Goal: Task Accomplishment & Management: Use online tool/utility

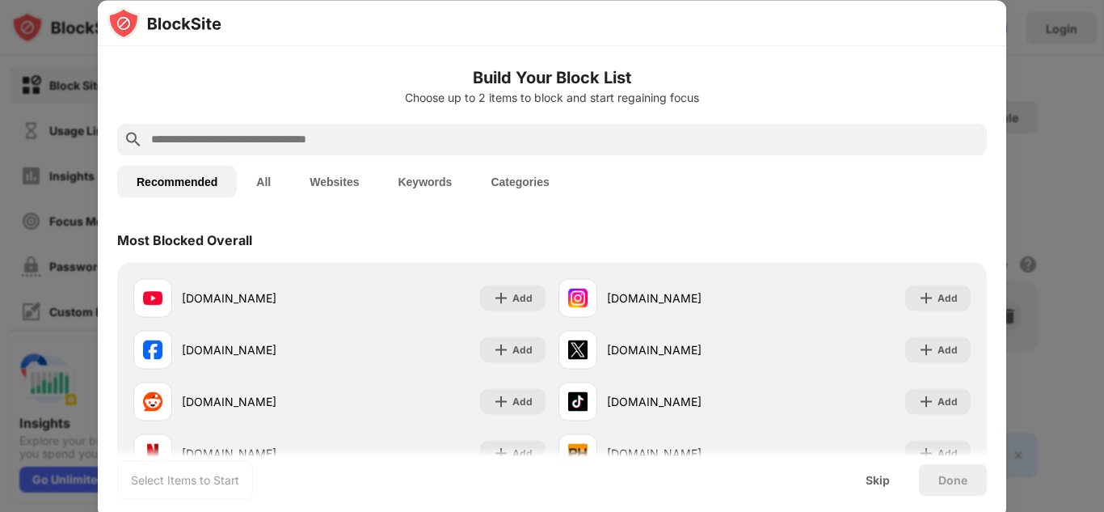
click at [293, 141] on input "text" at bounding box center [565, 138] width 831 height 19
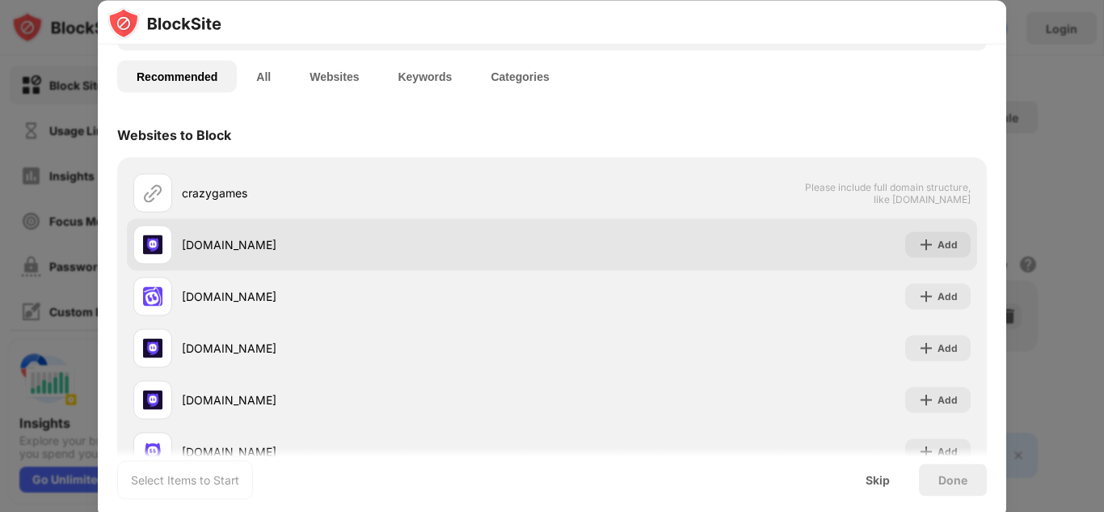
scroll to position [75, 0]
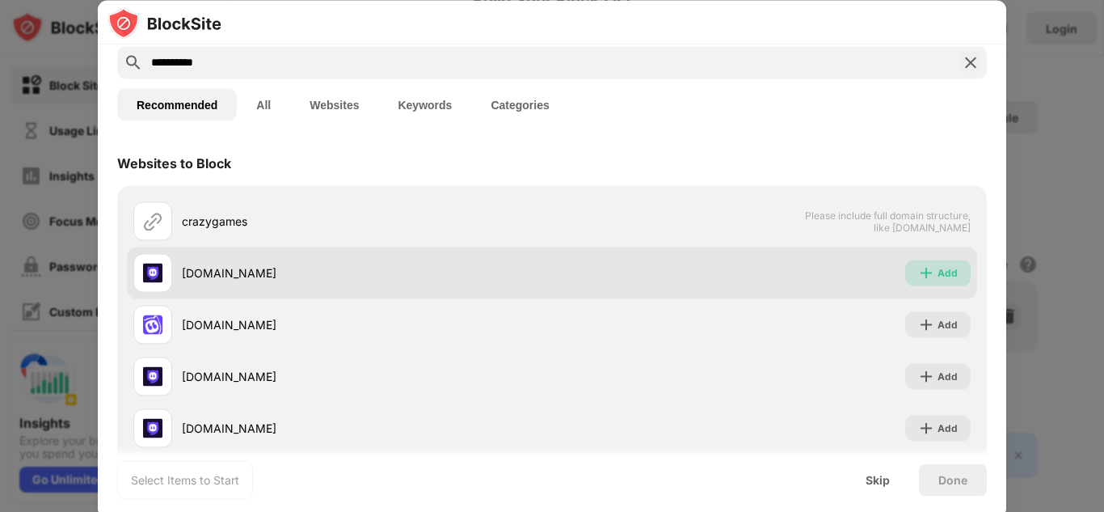
click at [942, 275] on div "Add" at bounding box center [948, 272] width 20 height 16
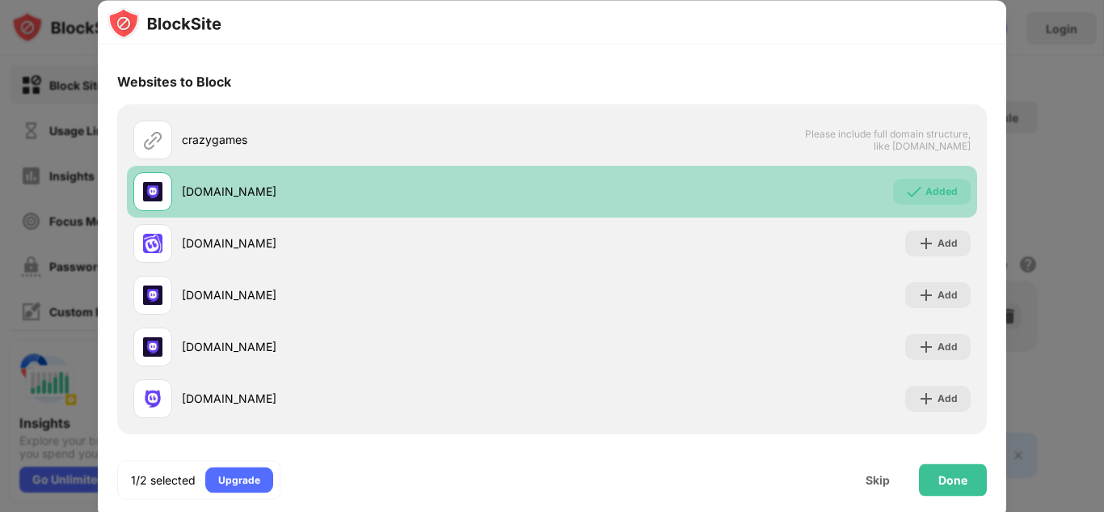
scroll to position [0, 0]
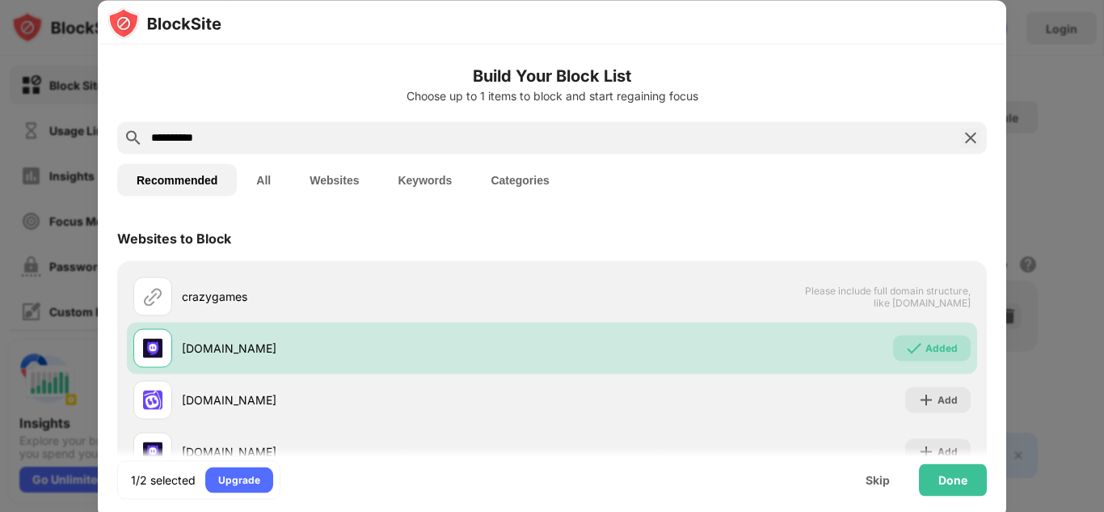
drag, startPoint x: 256, startPoint y: 135, endPoint x: 8, endPoint y: 114, distance: 249.0
click at [8, 511] on div "**********" at bounding box center [552, 512] width 1104 height 0
paste input "**********"
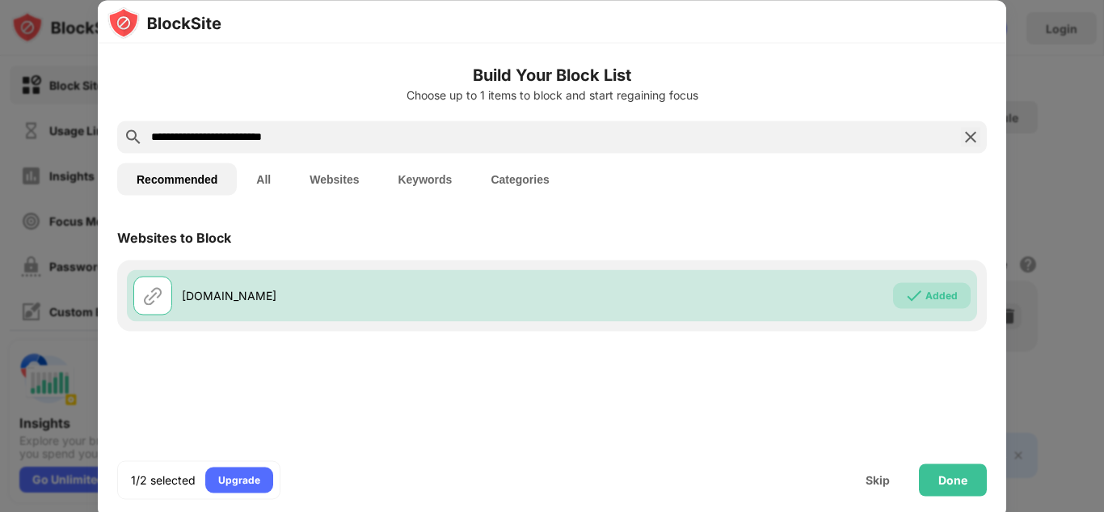
type input "**********"
click at [957, 477] on div "Done" at bounding box center [952, 479] width 29 height 13
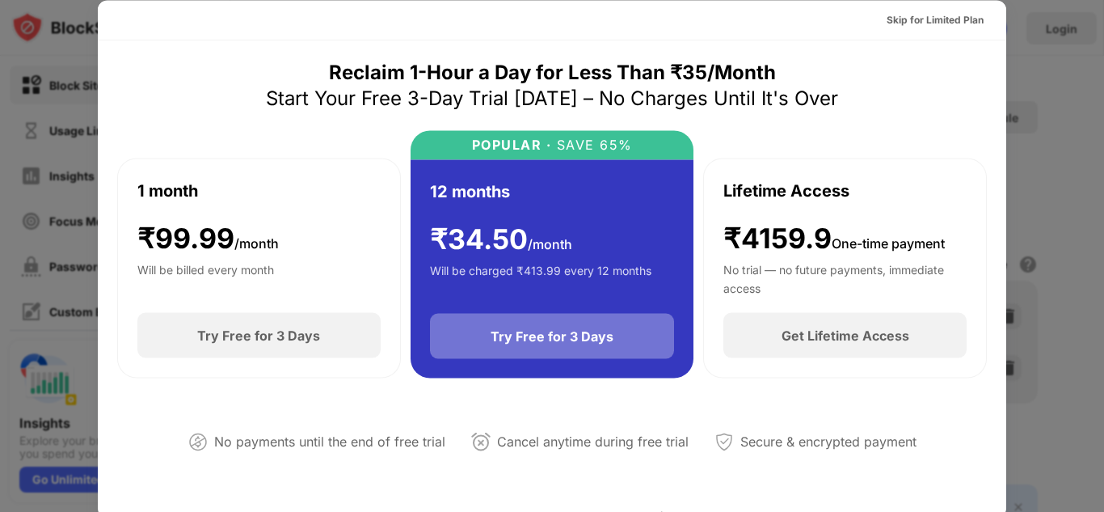
click at [573, 352] on div "Try Free for 3 Days" at bounding box center [552, 336] width 245 height 45
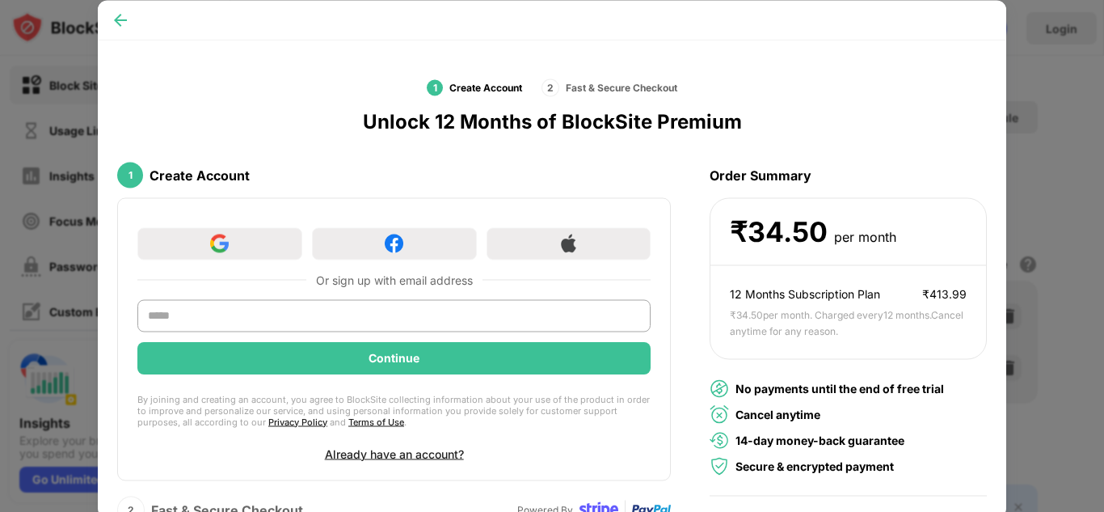
click at [117, 21] on img at bounding box center [120, 19] width 16 height 16
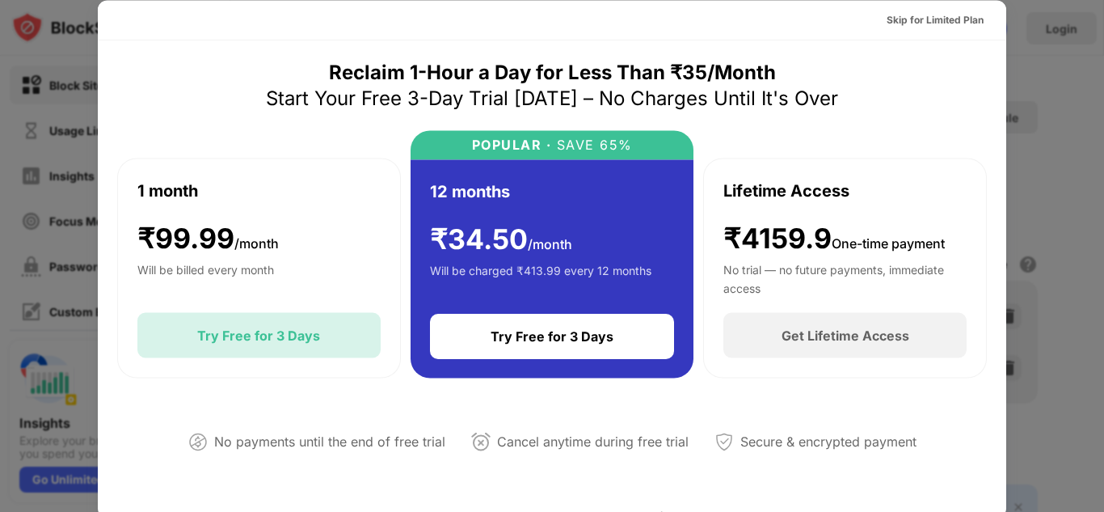
click at [249, 328] on div "Try Free for 3 Days" at bounding box center [258, 335] width 123 height 16
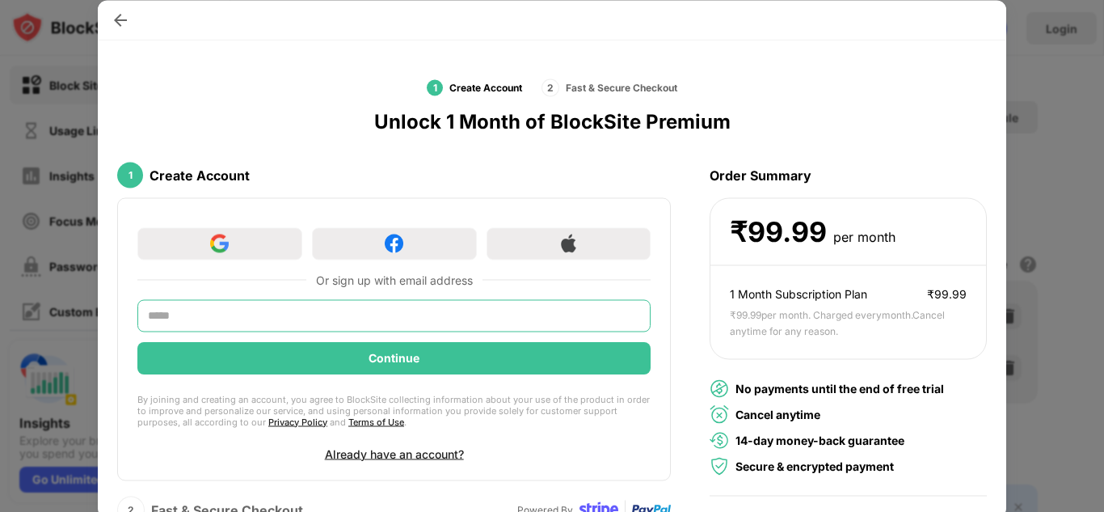
click at [249, 329] on input "text" at bounding box center [393, 315] width 513 height 32
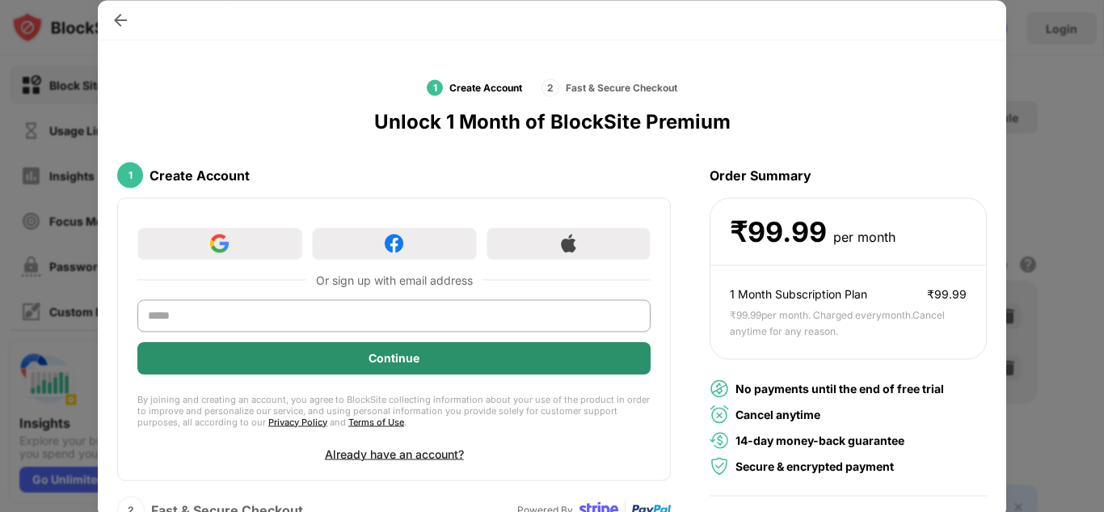
click at [334, 367] on div "Continue" at bounding box center [393, 357] width 513 height 32
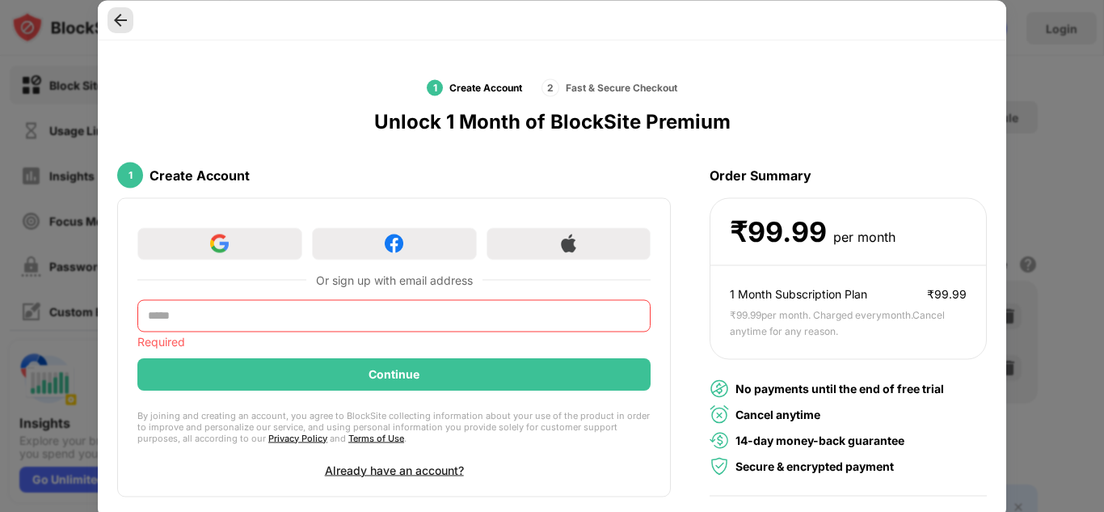
click at [114, 19] on img at bounding box center [120, 19] width 16 height 16
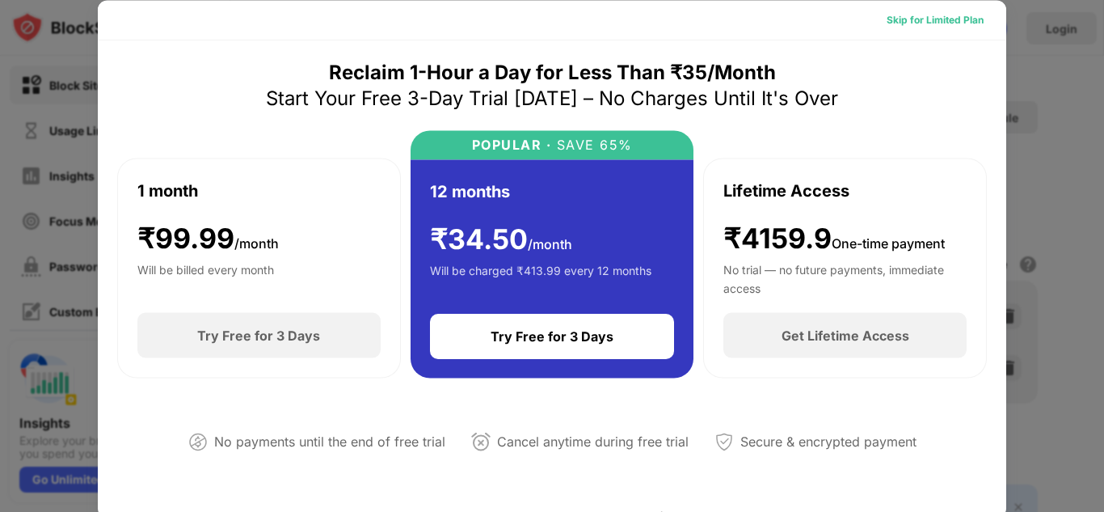
click at [949, 26] on div "Skip for Limited Plan" at bounding box center [935, 19] width 97 height 16
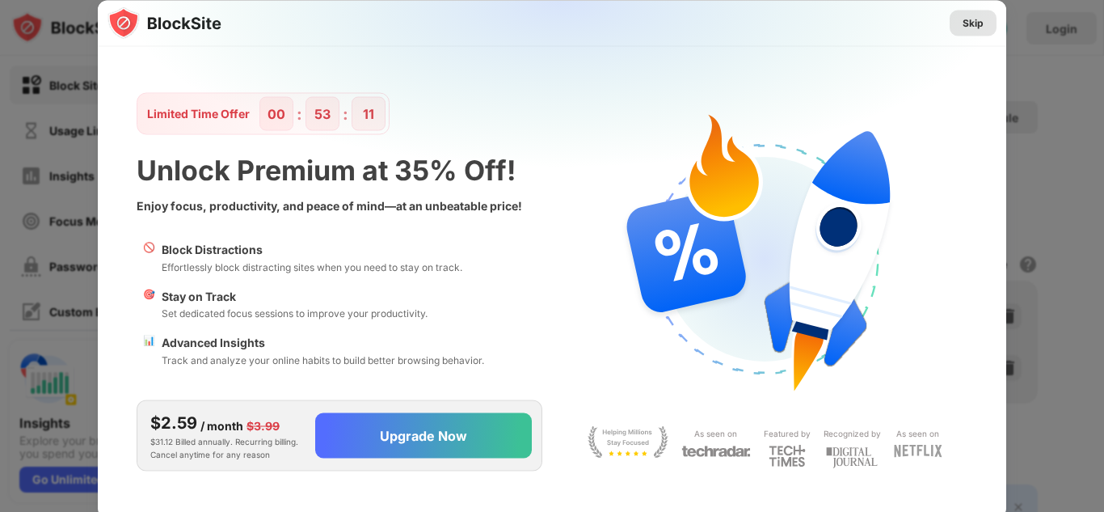
click at [984, 32] on div "Skip" at bounding box center [973, 23] width 47 height 26
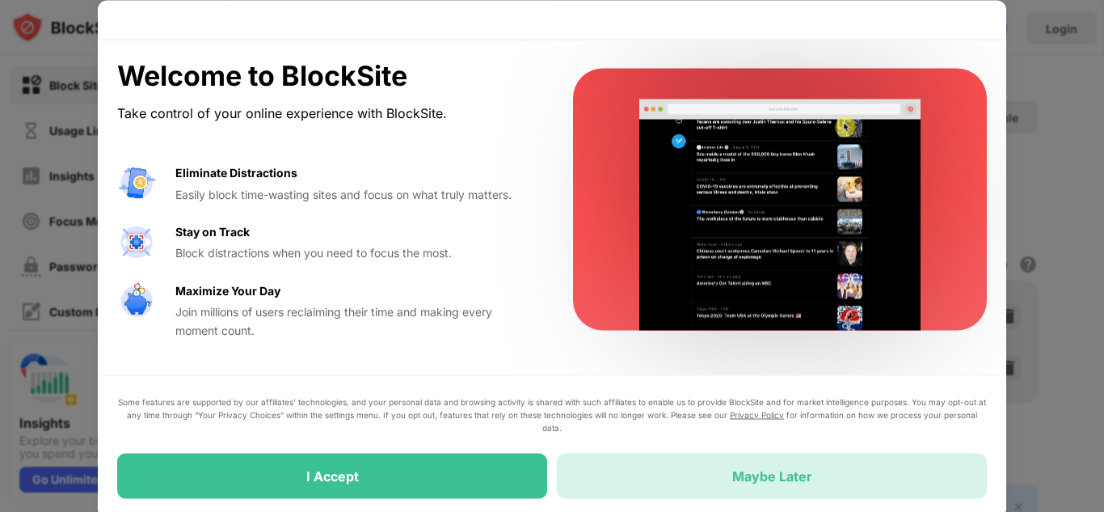
click at [684, 470] on div "Maybe Later" at bounding box center [772, 475] width 430 height 45
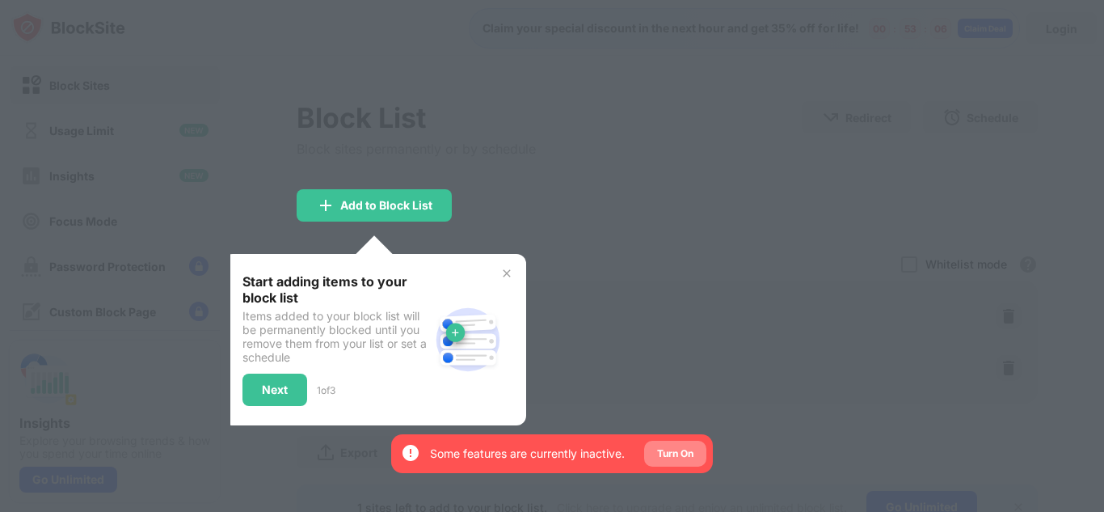
click at [680, 457] on div "Turn On" at bounding box center [675, 453] width 36 height 16
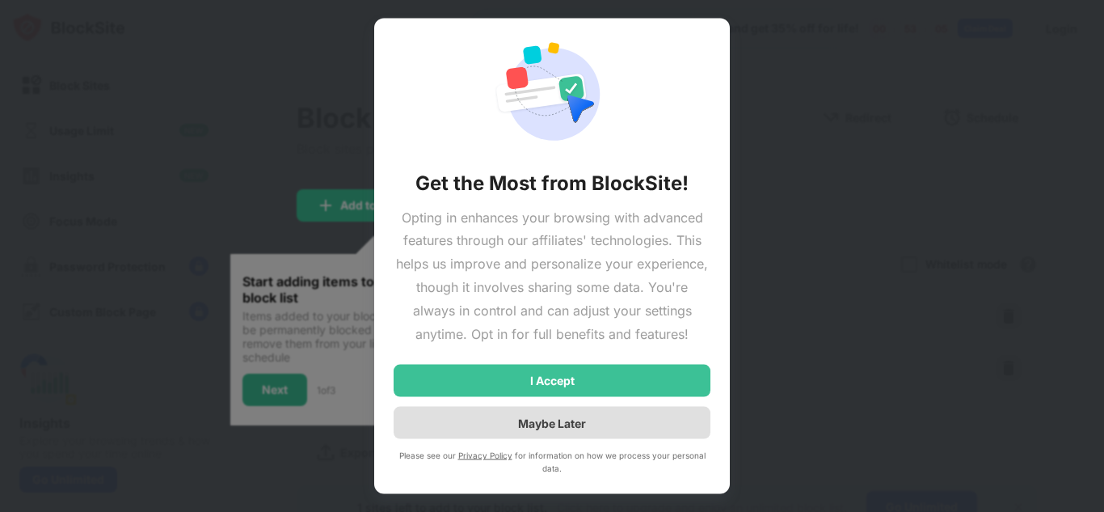
click at [562, 421] on div "Maybe Later" at bounding box center [552, 422] width 68 height 14
